Goal: Book appointment/travel/reservation

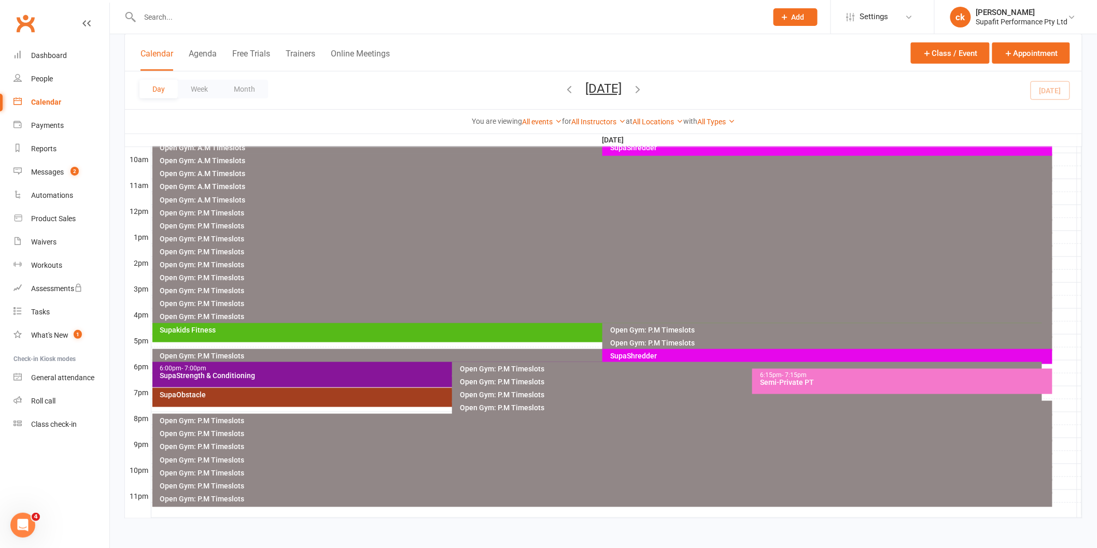
scroll to position [317, 0]
click at [800, 380] on div "Semi-Private PT" at bounding box center [904, 382] width 291 height 7
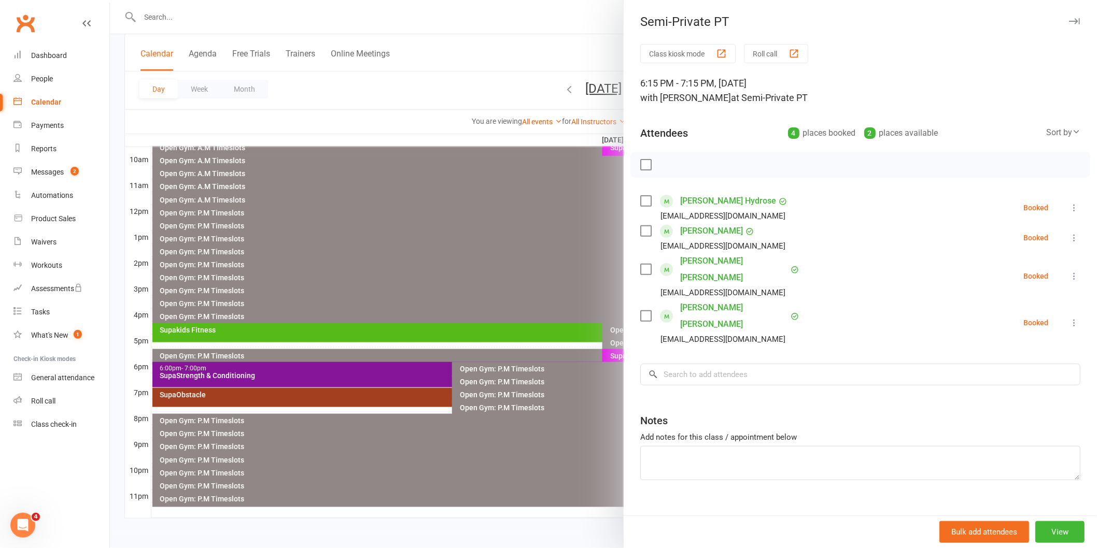
click at [1069, 213] on icon at bounding box center [1074, 208] width 10 height 10
click at [1007, 278] on link "Check in" at bounding box center [1023, 269] width 111 height 21
click at [1069, 243] on icon at bounding box center [1074, 238] width 10 height 10
click at [1007, 310] on link "Check in" at bounding box center [1023, 299] width 111 height 21
click at [1069, 281] on icon at bounding box center [1074, 276] width 10 height 10
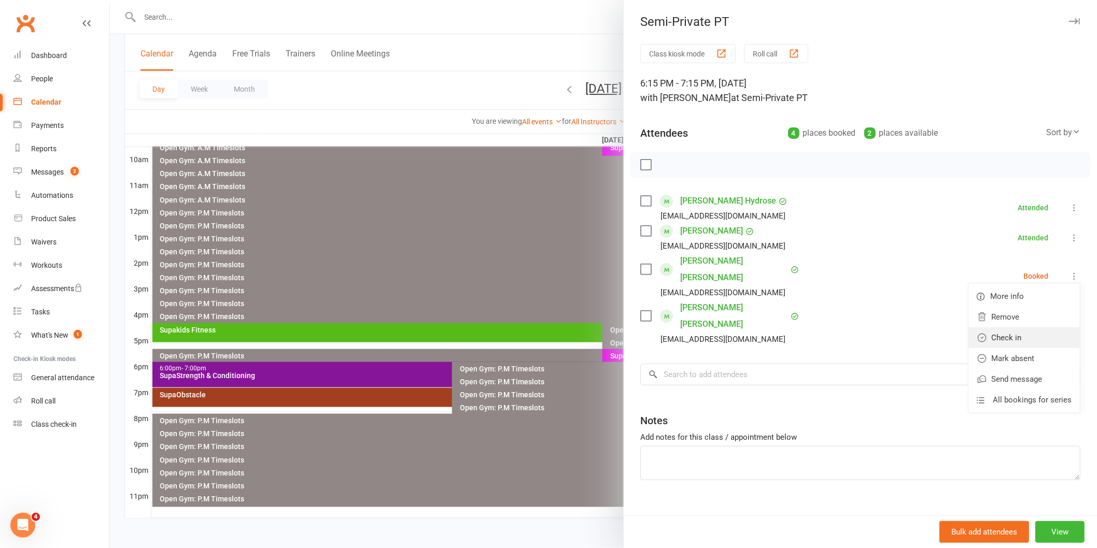
click at [1010, 345] on link "Check in" at bounding box center [1023, 338] width 111 height 21
click at [1069, 318] on icon at bounding box center [1074, 323] width 10 height 10
click at [1002, 380] on link "Check in" at bounding box center [1023, 384] width 111 height 21
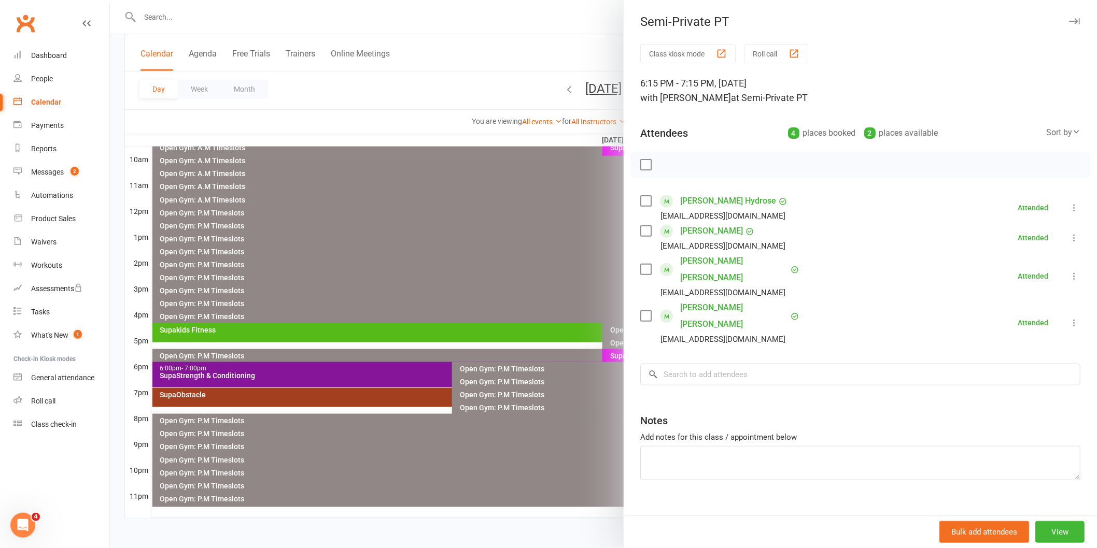
click at [551, 237] on div at bounding box center [603, 274] width 987 height 548
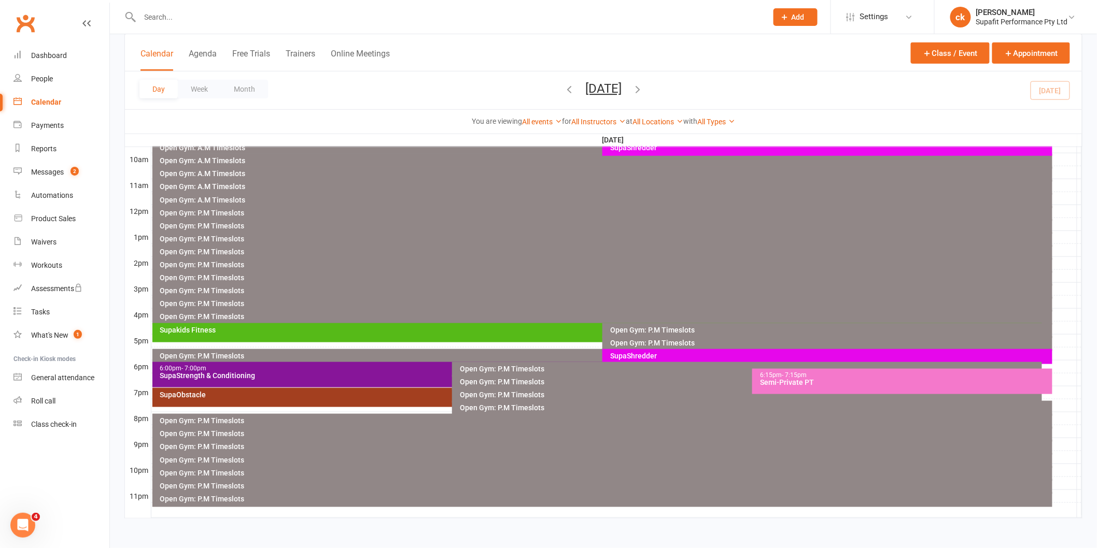
scroll to position [144, 0]
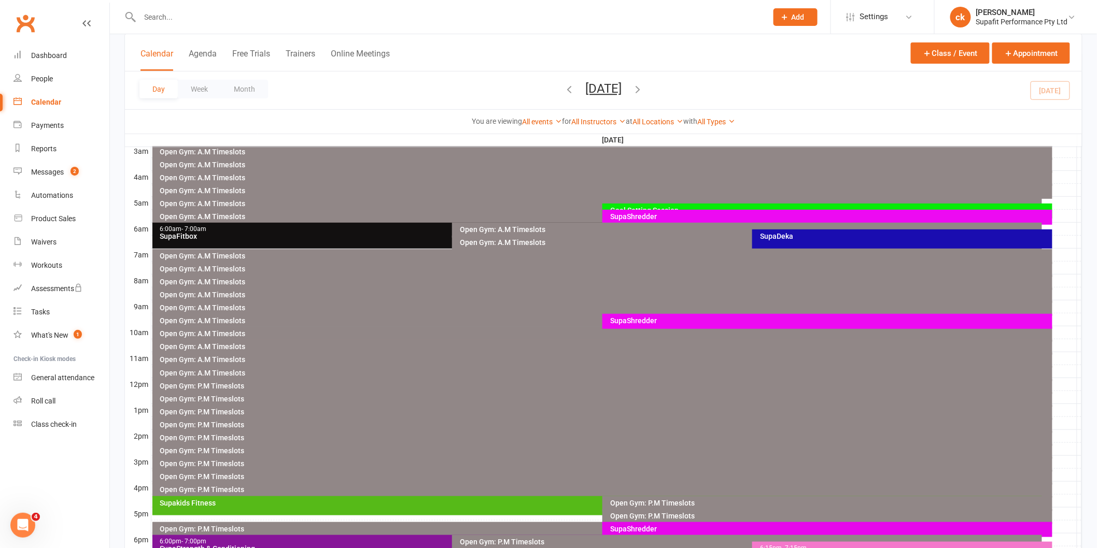
click at [585, 92] on button "[DATE]" at bounding box center [603, 88] width 36 height 15
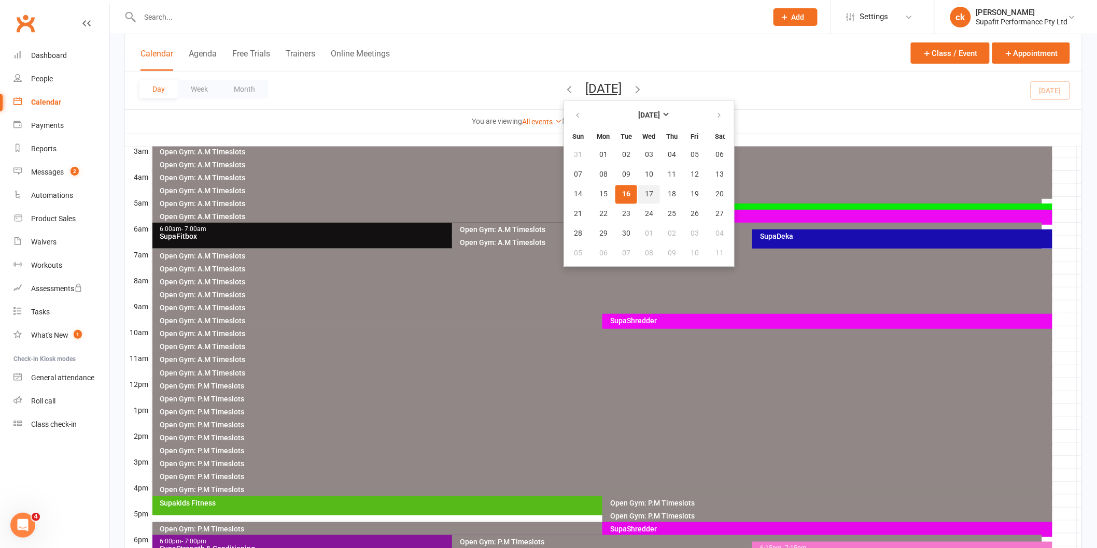
click at [645, 192] on span "17" at bounding box center [649, 194] width 8 height 8
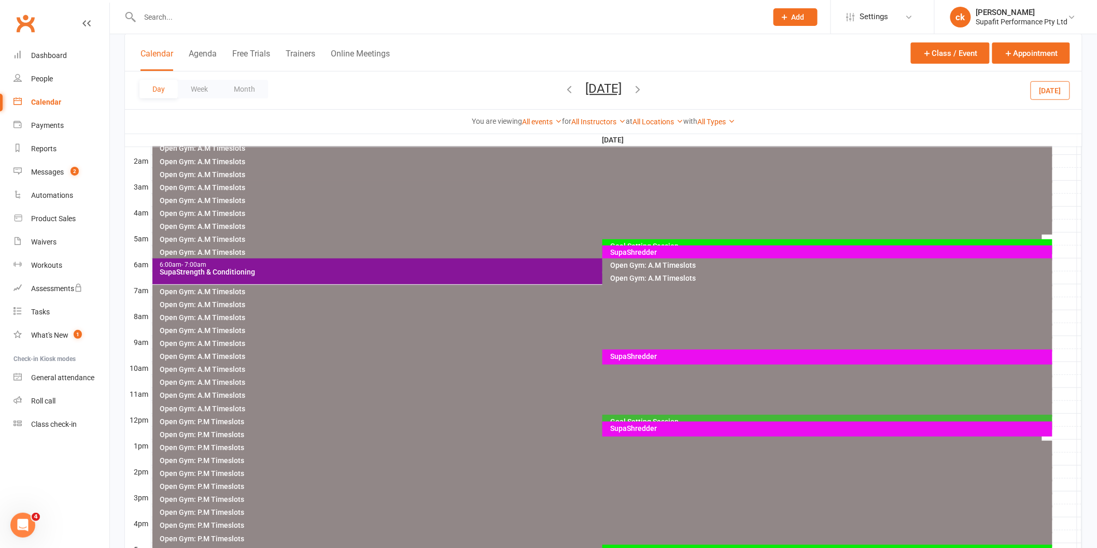
scroll to position [0, 0]
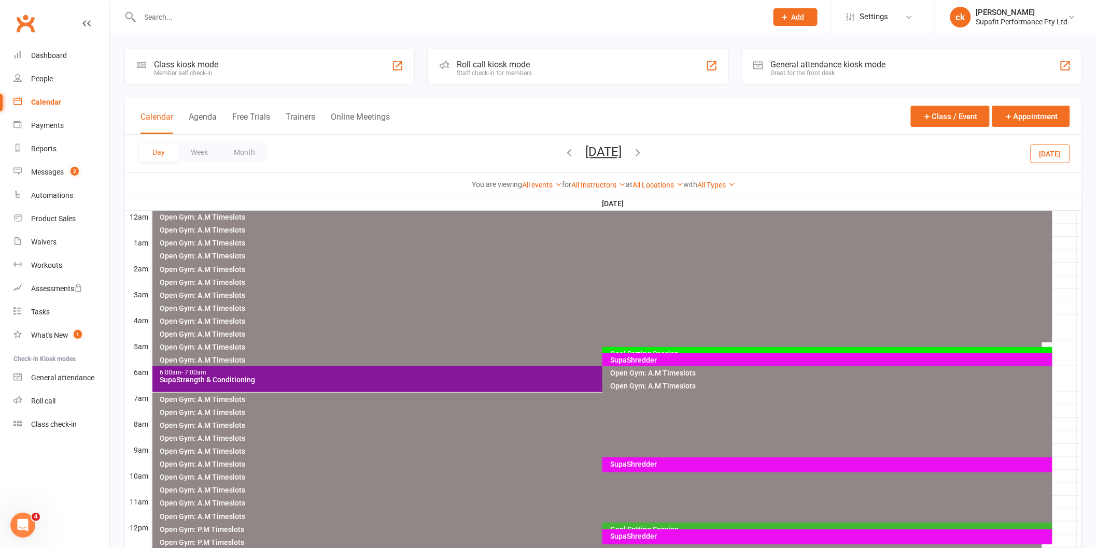
click at [630, 357] on div "SupaShredder" at bounding box center [830, 360] width 441 height 7
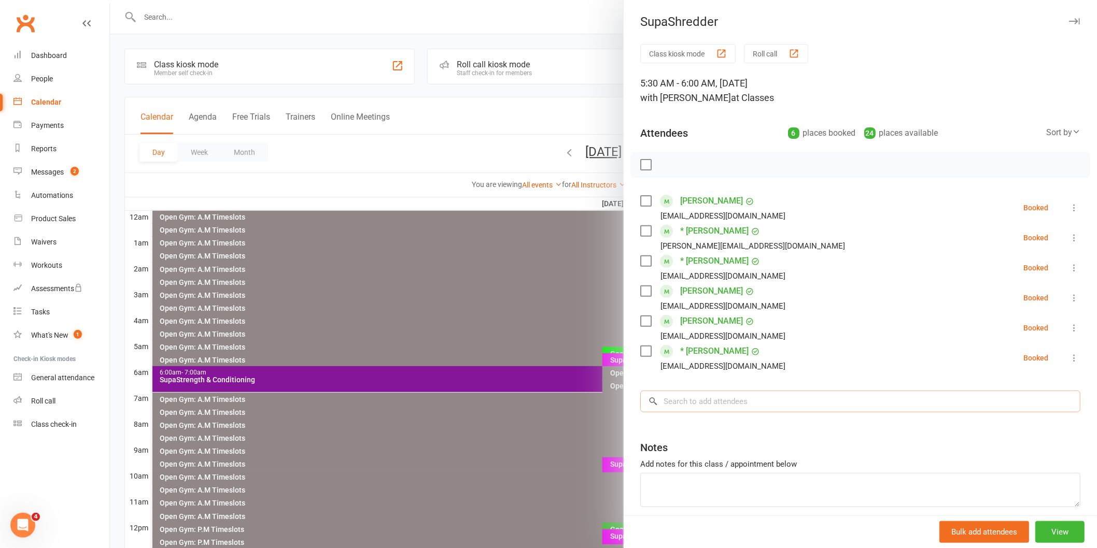
click at [687, 400] on input "search" at bounding box center [860, 402] width 440 height 22
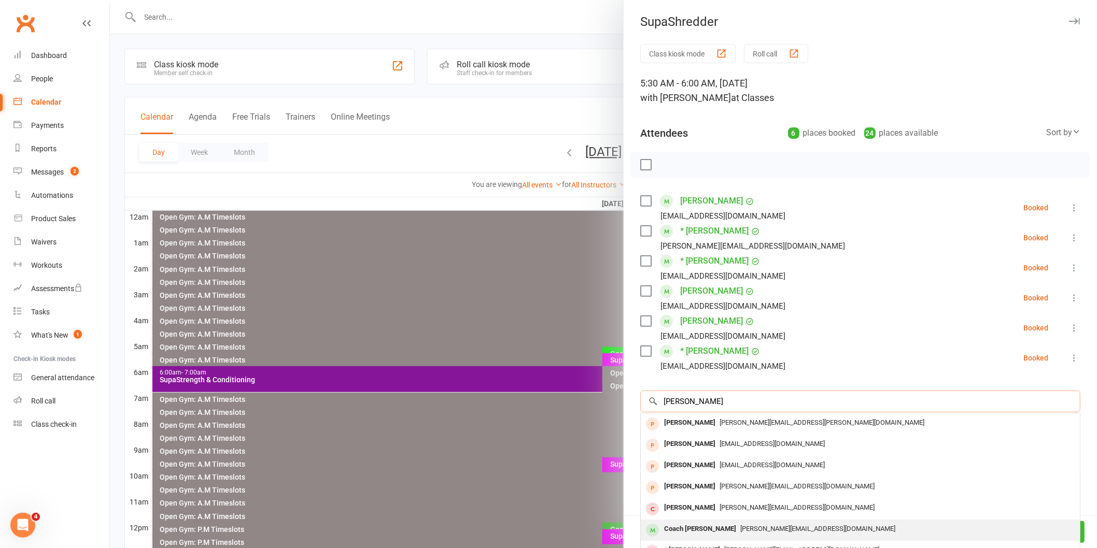
type input "[PERSON_NAME]"
click at [708, 528] on div "Coach [PERSON_NAME]" at bounding box center [700, 529] width 80 height 15
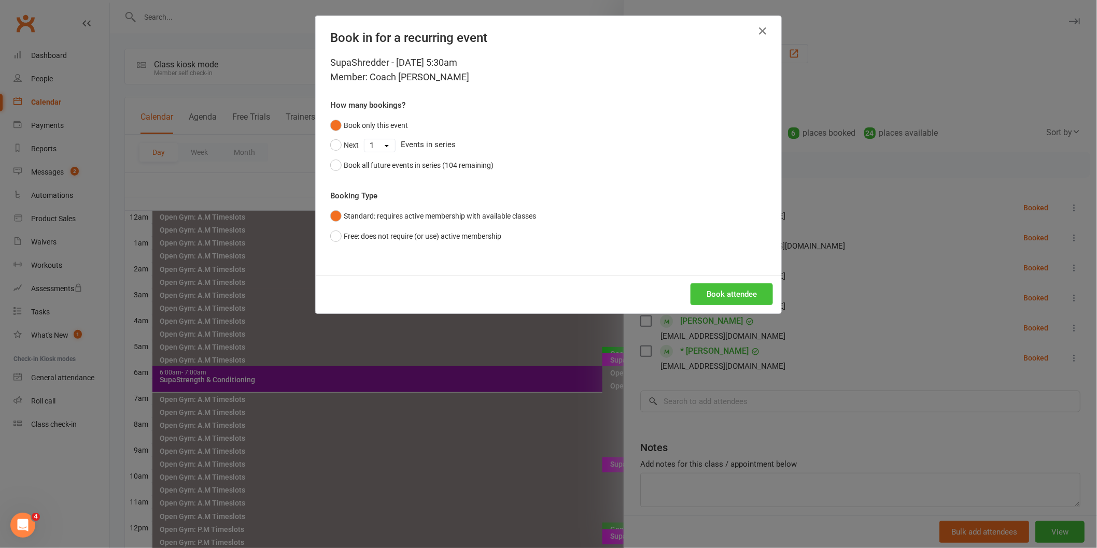
click at [724, 289] on button "Book attendee" at bounding box center [731, 295] width 82 height 22
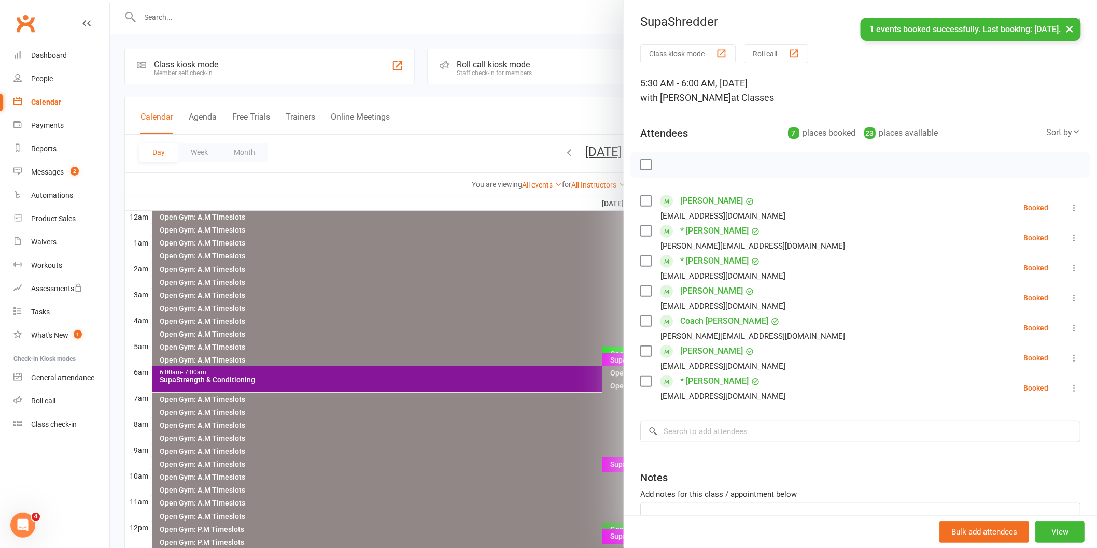
click at [320, 380] on div at bounding box center [603, 274] width 987 height 548
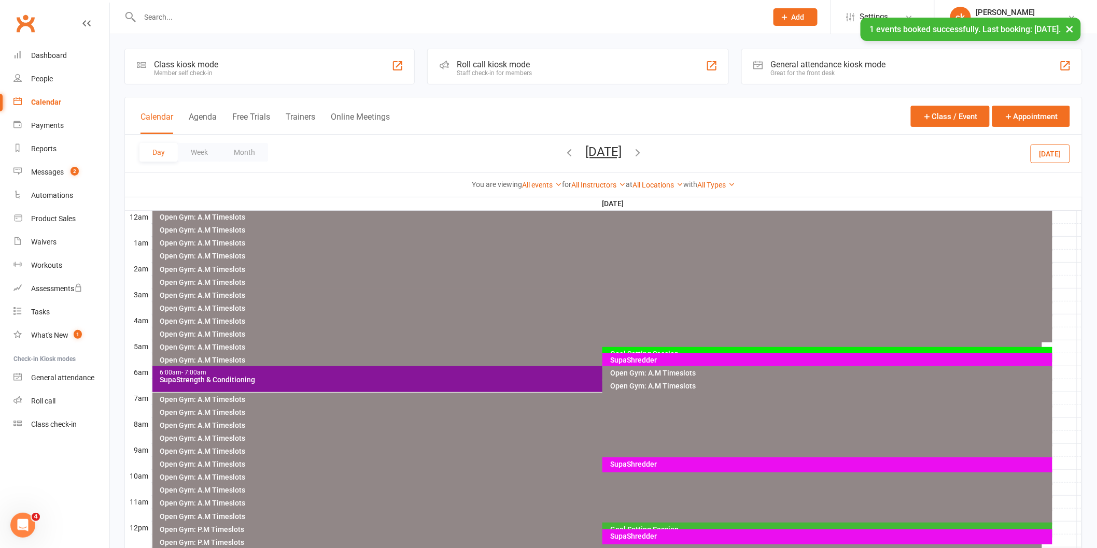
click at [453, 376] on div "SupaStrength & Conditioning" at bounding box center [600, 379] width 881 height 7
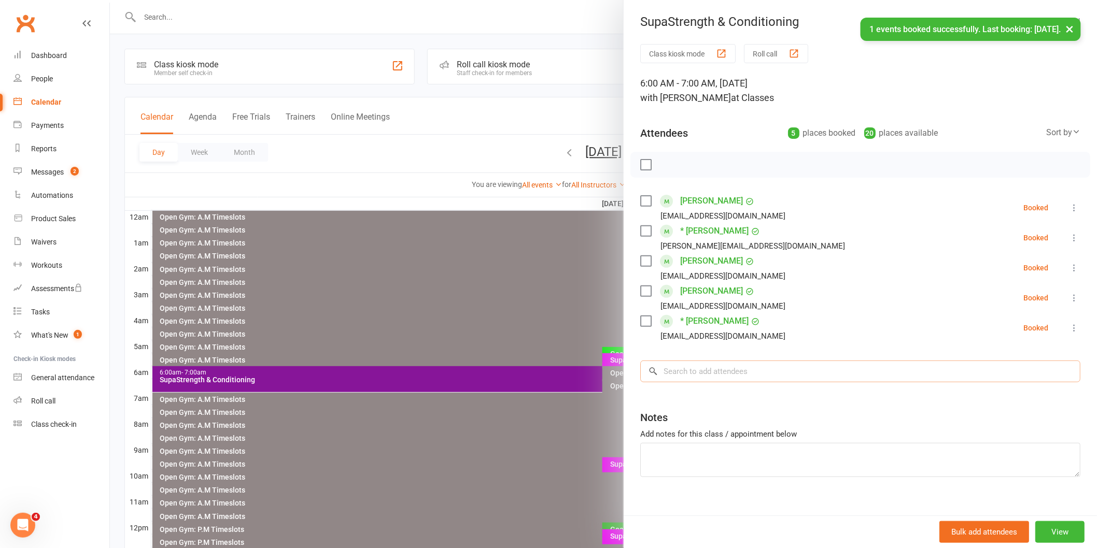
click at [666, 376] on input "search" at bounding box center [860, 372] width 440 height 22
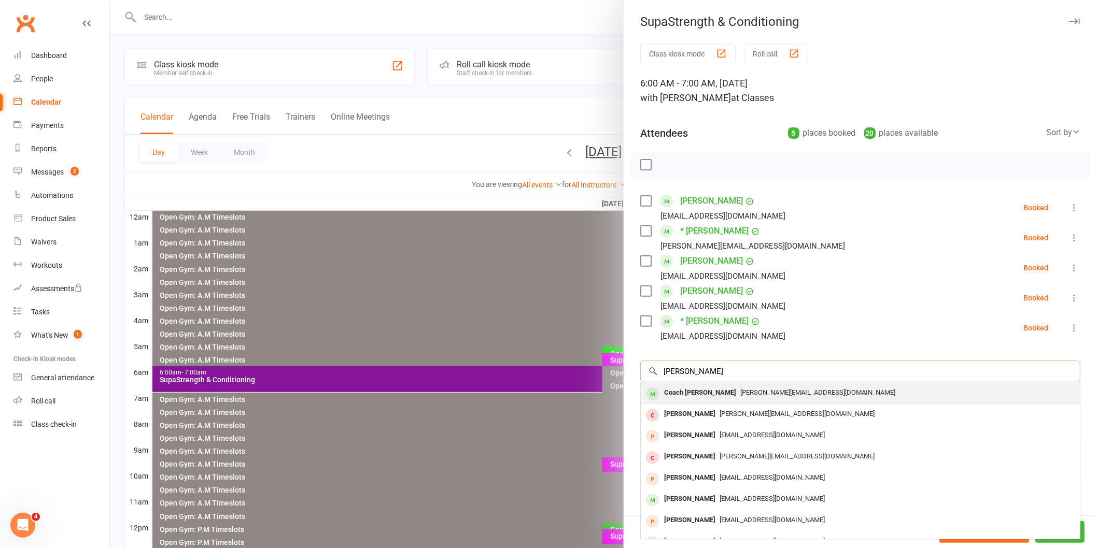
type input "[PERSON_NAME]"
click at [687, 394] on div "Coach [PERSON_NAME]" at bounding box center [700, 393] width 80 height 15
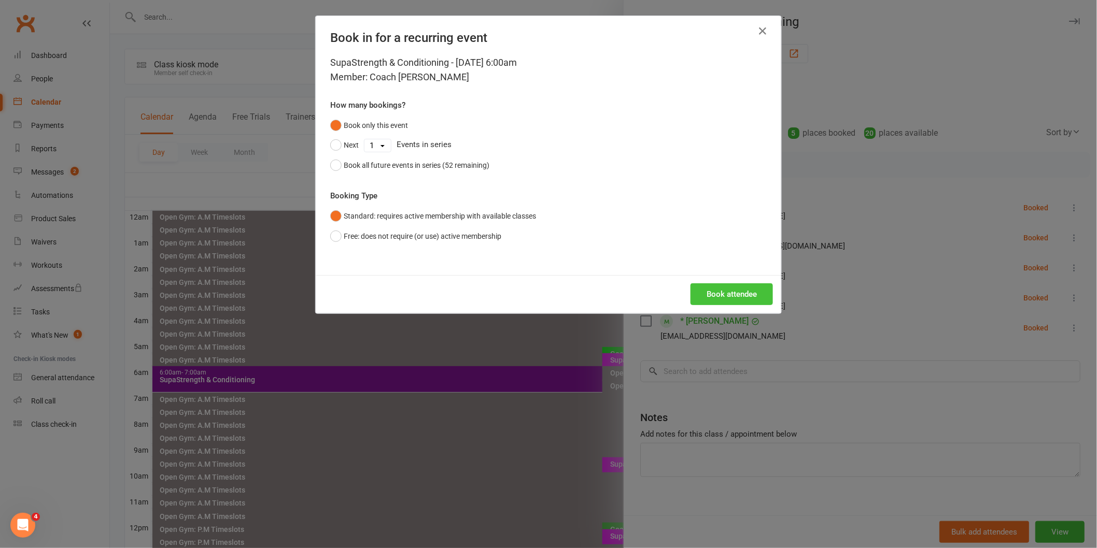
click at [723, 289] on button "Book attendee" at bounding box center [731, 295] width 82 height 22
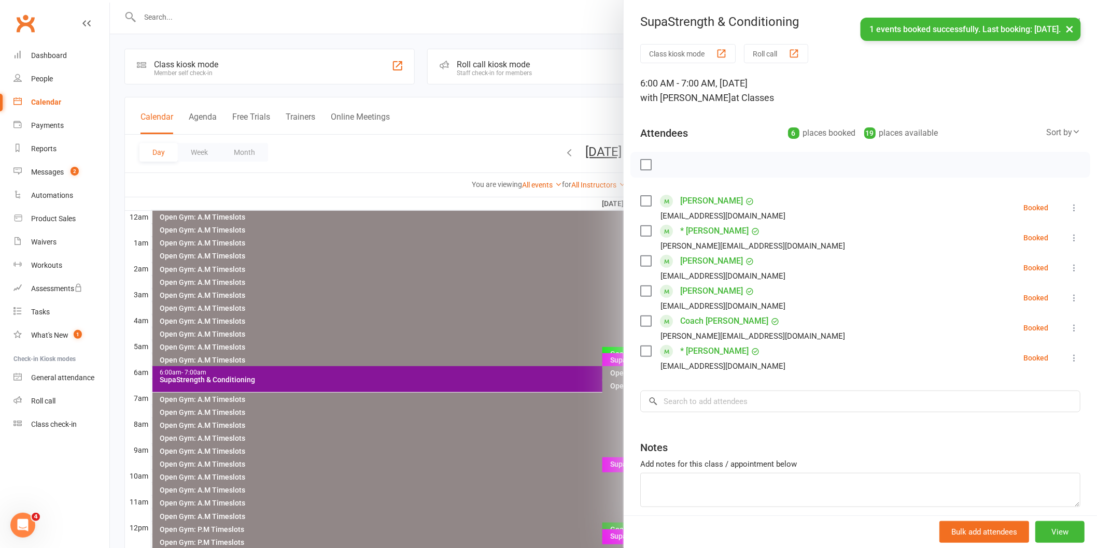
click at [529, 294] on div at bounding box center [603, 274] width 987 height 548
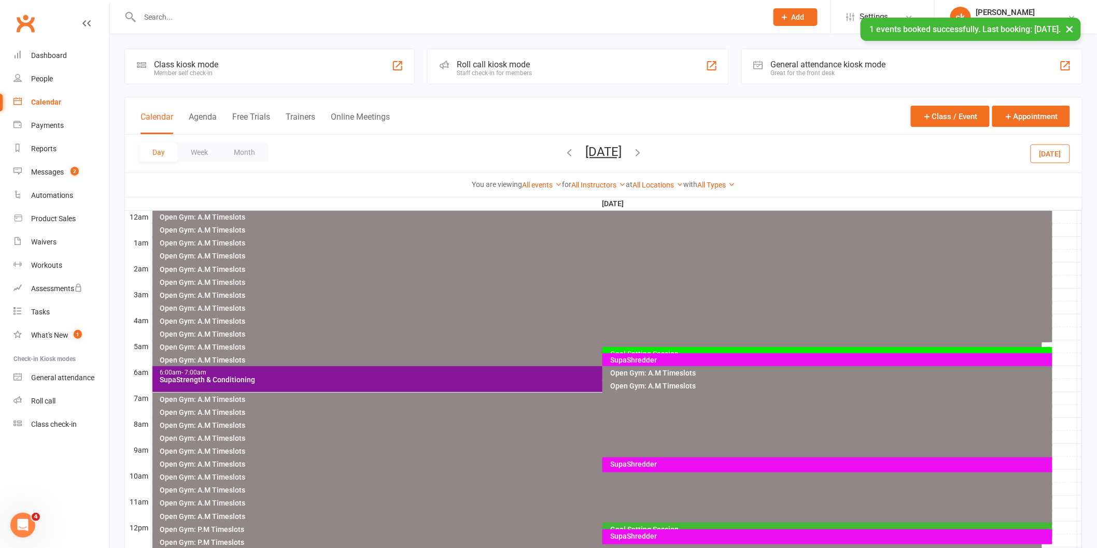
click at [585, 149] on button "[DATE]" at bounding box center [603, 152] width 36 height 15
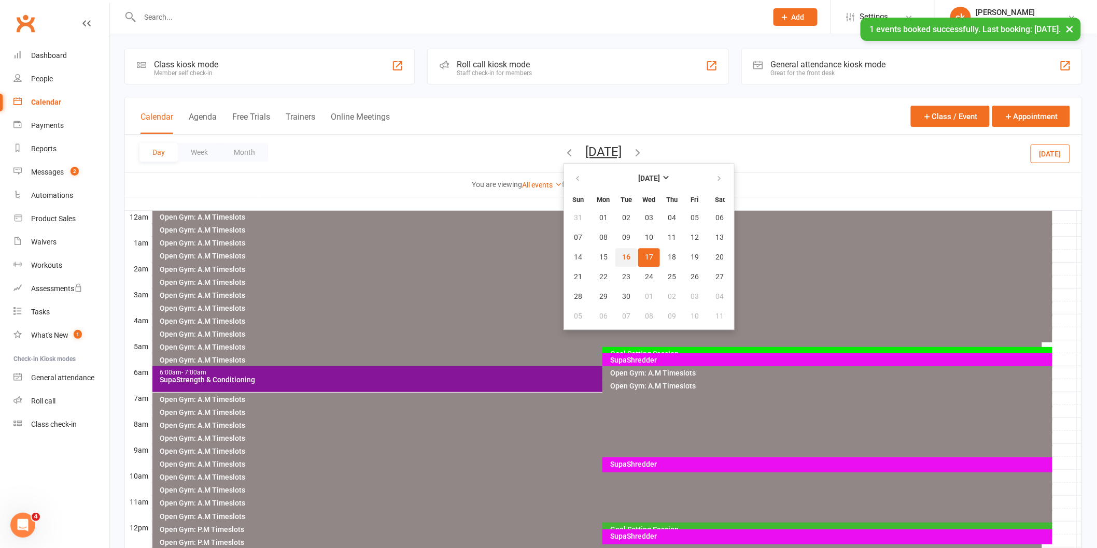
click at [622, 256] on span "16" at bounding box center [626, 257] width 8 height 8
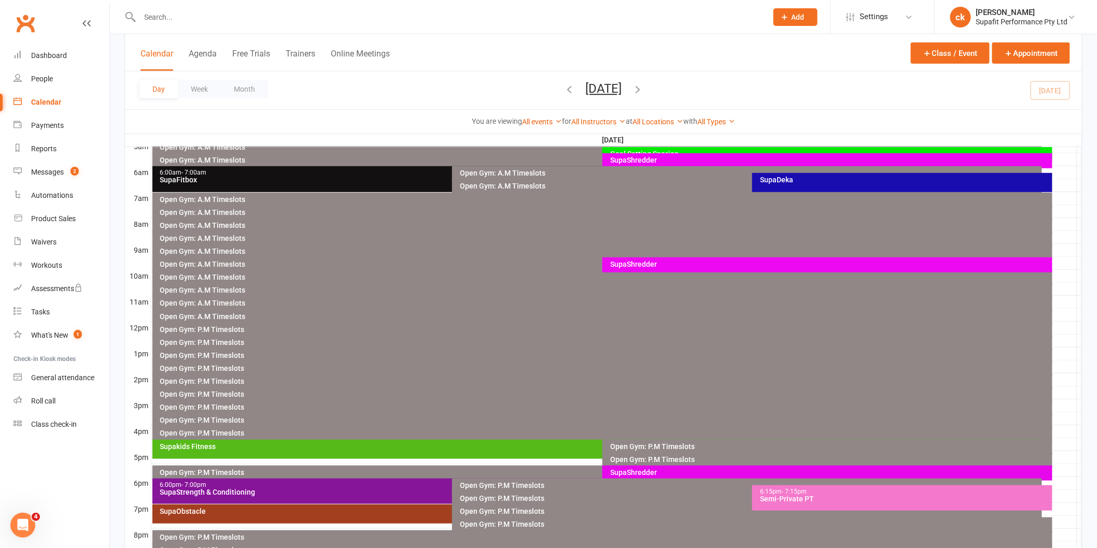
scroll to position [317, 0]
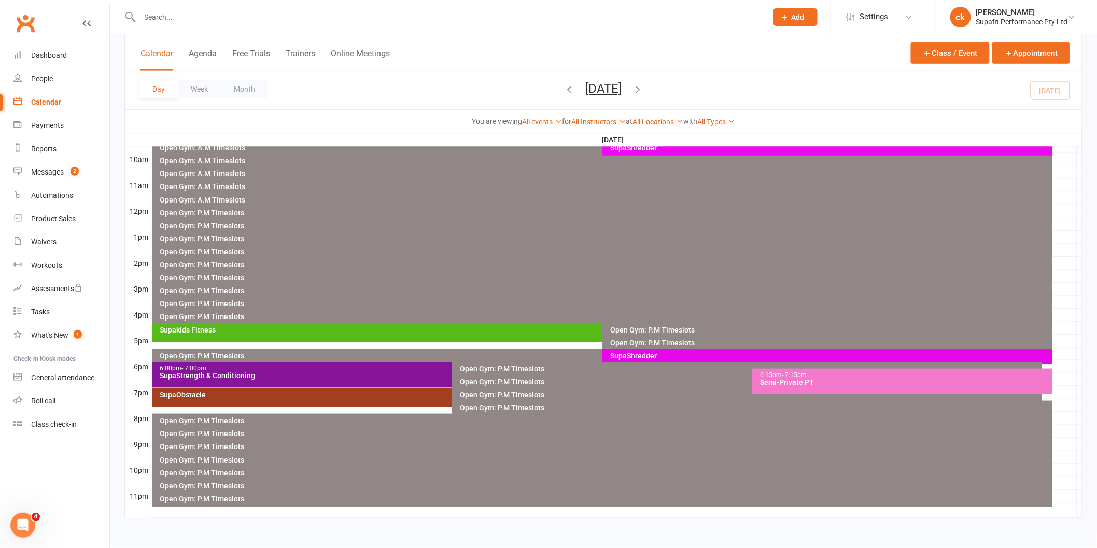
click at [291, 392] on div "SupaObstacle" at bounding box center [450, 394] width 581 height 7
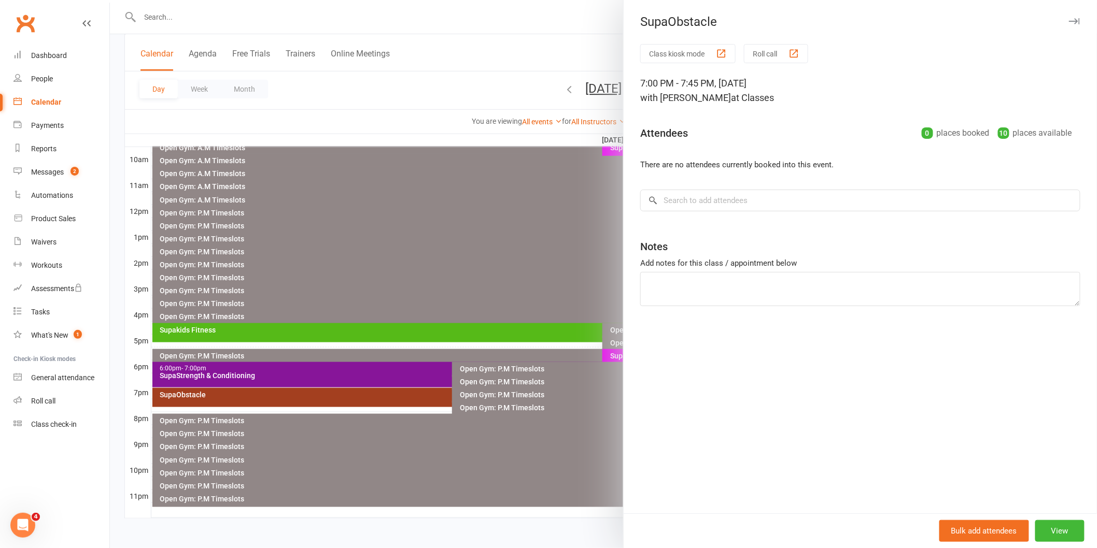
click at [525, 191] on div at bounding box center [603, 274] width 987 height 548
